Goal: Information Seeking & Learning: Learn about a topic

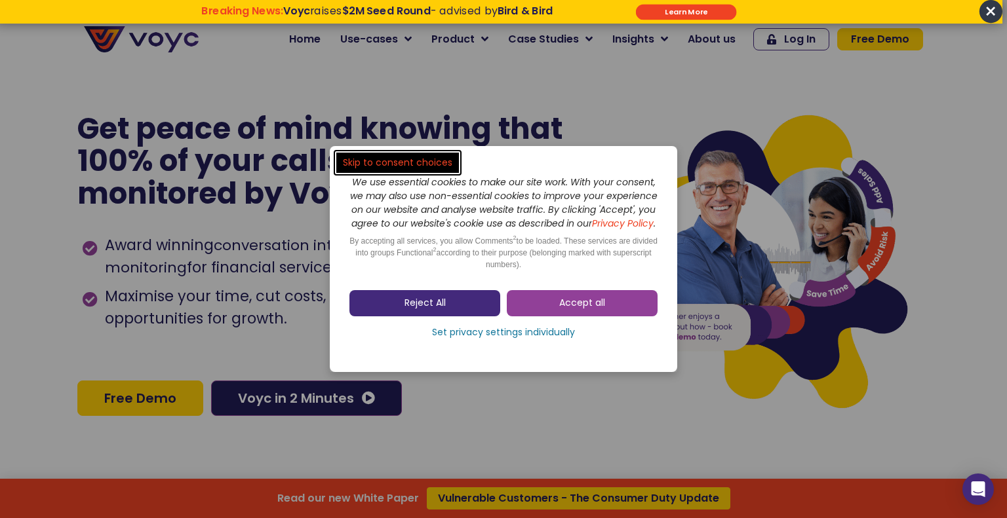
click at [472, 311] on link "Reject All" at bounding box center [424, 303] width 151 height 26
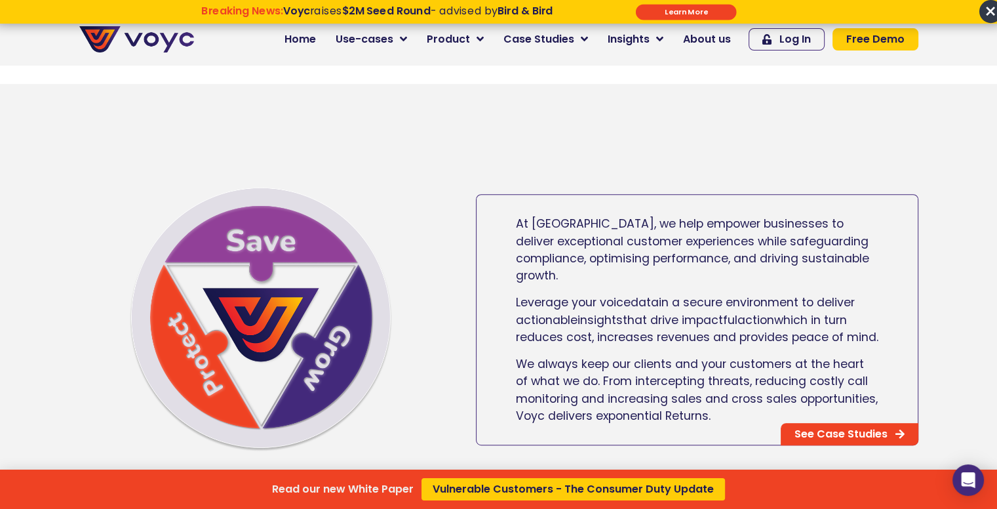
scroll to position [400, 0]
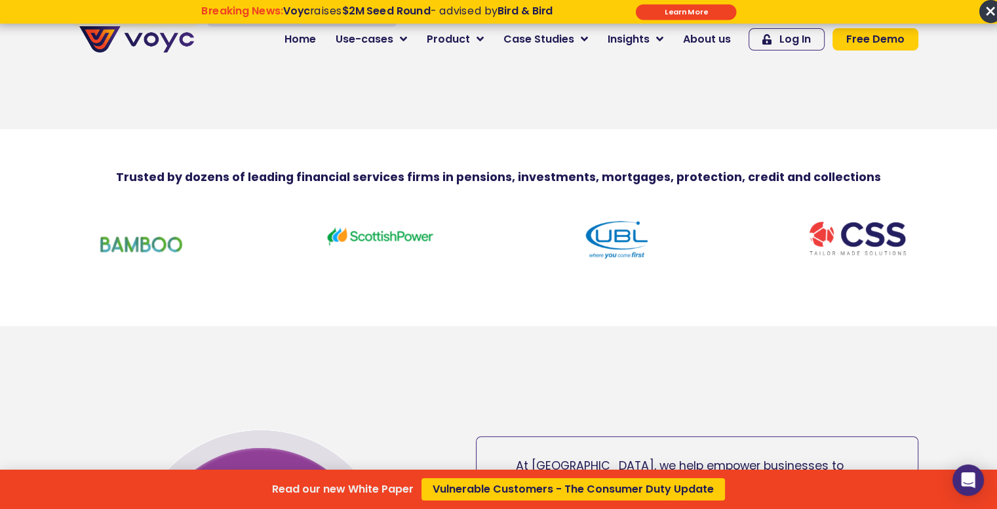
click at [402, 42] on div "Read our new White Paper Vulnerable Customers - The Consumer Duty Update" at bounding box center [498, 254] width 997 height 509
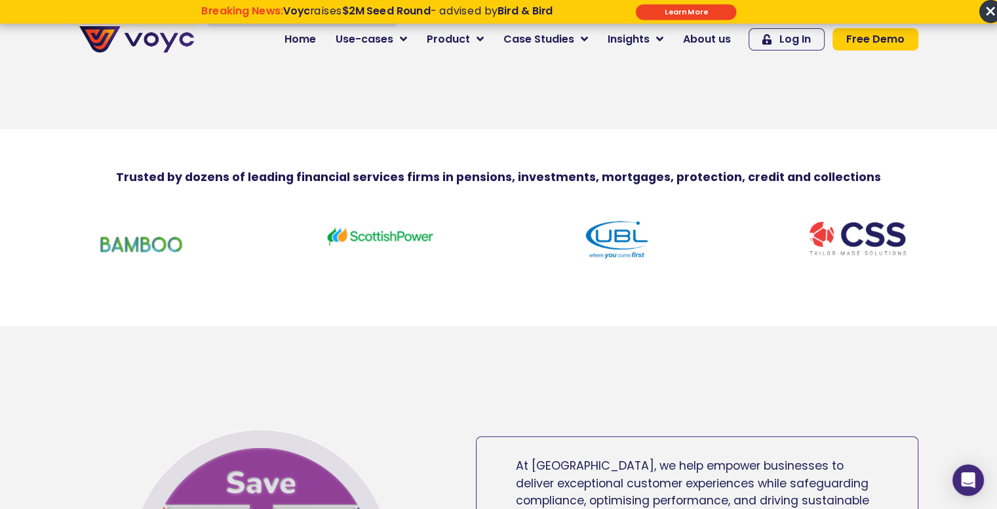
click at [393, 42] on span "Use-cases" at bounding box center [365, 39] width 58 height 16
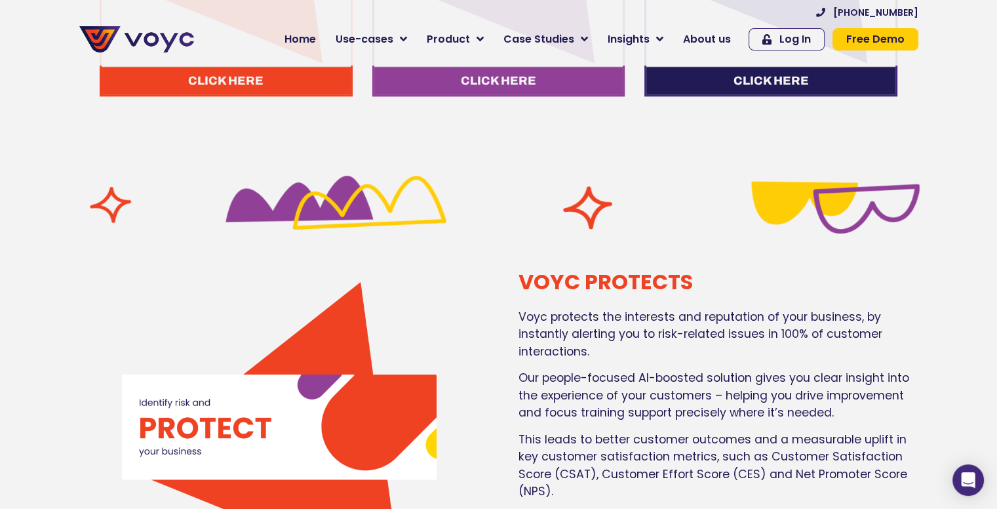
scroll to position [958, 0]
